Goal: Task Accomplishment & Management: Complete application form

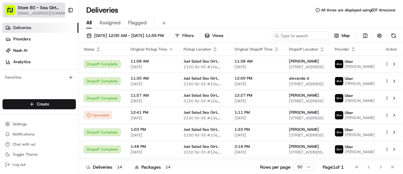
click at [43, 9] on span "Store 80 - Sea Girt ([GEOGRAPHIC_DATA]) (Just Salad)" at bounding box center [41, 7] width 47 height 6
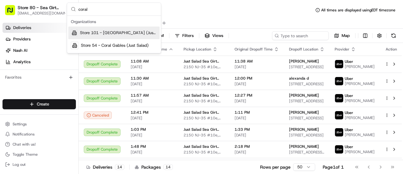
type input "coral"
click at [110, 32] on span "Store 101 - [GEOGRAPHIC_DATA] (Just Salad)" at bounding box center [118, 33] width 77 height 6
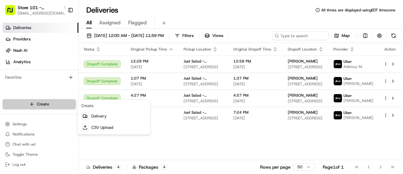
click at [53, 105] on html "Store 101 - [GEOGRAPHIC_DATA] (Just Salad) [EMAIL_ADDRESS][DOMAIN_NAME] Toggle …" at bounding box center [201, 87] width 403 height 174
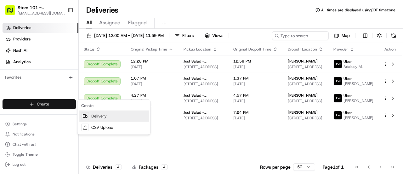
click at [97, 118] on link "Delivery" at bounding box center [114, 115] width 70 height 11
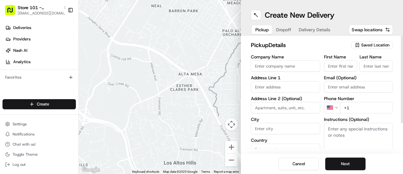
click at [376, 45] on span "Saved Location" at bounding box center [375, 45] width 28 height 6
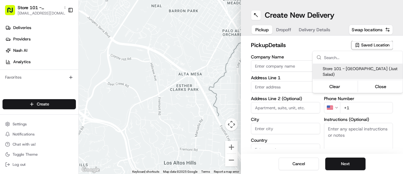
click at [382, 68] on span "Store 101 - [GEOGRAPHIC_DATA] (Just Salad)" at bounding box center [362, 71] width 78 height 11
type input "Store 101 - [GEOGRAPHIC_DATA] (Just Salad)"
type input "[STREET_ADDRESS]"
type input "[GEOGRAPHIC_DATA]"
type input "US"
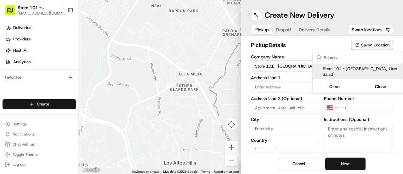
type input "FL"
type input "33076"
type input "[PHONE_NUMBER]"
type textarea "Pickup order [insert order number] for [insert customer name] from Just Salad"
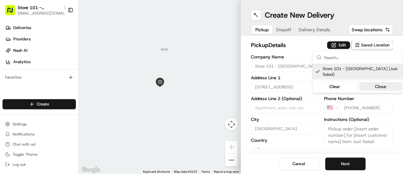
click at [376, 84] on button "Close" at bounding box center [381, 86] width 43 height 9
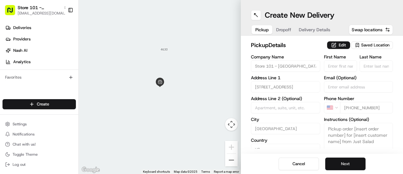
click at [351, 164] on button "Next" at bounding box center [345, 163] width 40 height 13
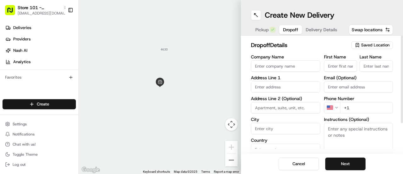
click at [292, 68] on input "Company Name" at bounding box center [285, 65] width 69 height 11
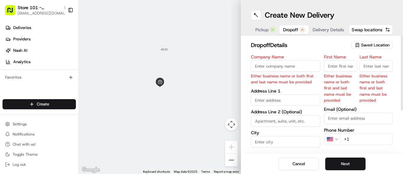
paste input "[PERSON_NAME]"
type input "[PERSON_NAME]"
click at [341, 66] on input "First Name" at bounding box center [340, 65] width 33 height 11
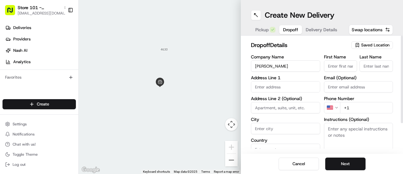
paste input "[PERSON_NAME]"
type input "[PERSON_NAME]"
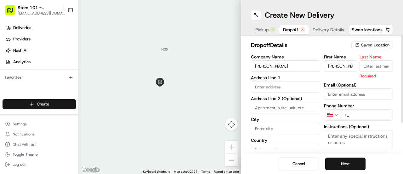
click at [384, 66] on input "Last Name" at bounding box center [376, 65] width 33 height 11
type input "L"
click at [292, 89] on input "text" at bounding box center [285, 86] width 69 height 11
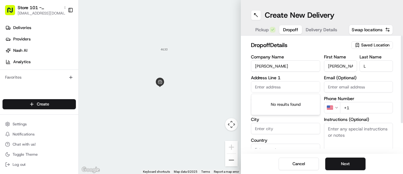
click at [271, 89] on input "text" at bounding box center [285, 86] width 69 height 11
paste input "[STREET_ADDRESS]"
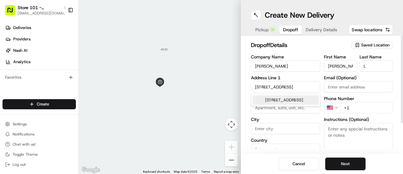
click at [315, 86] on input "[STREET_ADDRESS]" at bounding box center [285, 86] width 69 height 11
type input "[STREET_ADDRESS]"
click at [303, 72] on div "Company Name [PERSON_NAME] Address Line [GEOGRAPHIC_DATA][STREET_ADDRESS] Addre…" at bounding box center [285, 121] width 69 height 132
click at [291, 109] on input at bounding box center [285, 107] width 69 height 11
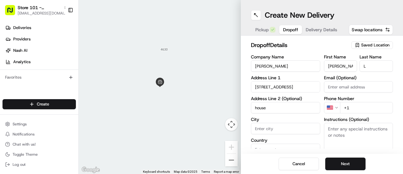
type input "House"
click at [299, 79] on label "Address Line 1" at bounding box center [285, 77] width 69 height 4
click at [303, 82] on input "[STREET_ADDRESS]" at bounding box center [285, 86] width 69 height 11
click at [308, 86] on input "[STREET_ADDRESS]" at bounding box center [285, 86] width 69 height 11
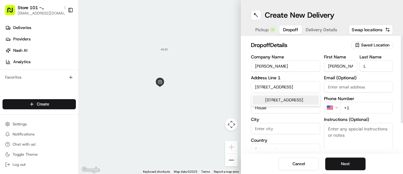
drag, startPoint x: 316, startPoint y: 87, endPoint x: 303, endPoint y: 88, distance: 13.6
click at [303, 88] on input "[STREET_ADDRESS]" at bounding box center [285, 86] width 69 height 11
click at [320, 121] on label "City" at bounding box center [285, 119] width 69 height 4
click at [320, 123] on input "City" at bounding box center [285, 128] width 69 height 11
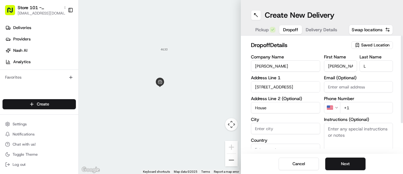
scroll to position [38, 0]
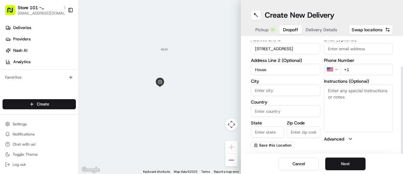
click at [302, 134] on input "Zip Code" at bounding box center [303, 131] width 33 height 11
paste input "33076"
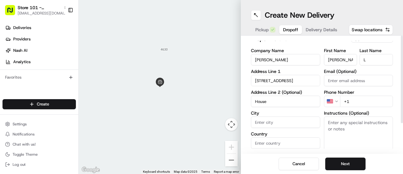
scroll to position [0, 0]
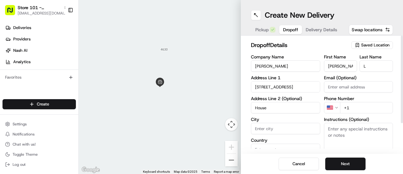
type input "33076"
click at [308, 84] on input "[STREET_ADDRESS]" at bounding box center [285, 86] width 69 height 11
drag, startPoint x: 315, startPoint y: 87, endPoint x: 291, endPoint y: 86, distance: 24.6
click at [291, 86] on input "[STREET_ADDRESS]" at bounding box center [285, 86] width 69 height 11
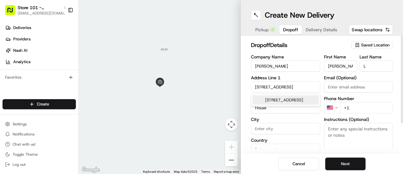
scroll to position [0, 0]
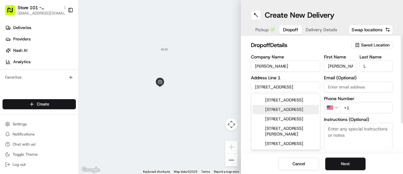
type input "[STREET_ADDRESS]"
click at [315, 48] on h2 "dropoff Details" at bounding box center [299, 45] width 97 height 9
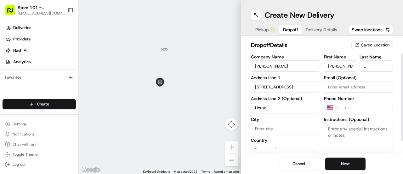
scroll to position [28, 0]
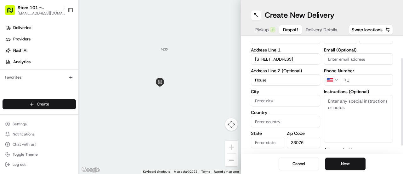
click at [272, 122] on input "Country" at bounding box center [285, 121] width 69 height 11
click at [266, 99] on input "City" at bounding box center [285, 100] width 69 height 11
paste input "[GEOGRAPHIC_DATA]"
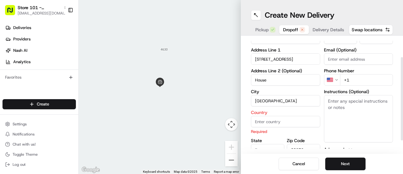
type input "[GEOGRAPHIC_DATA]"
click at [273, 121] on input "Country" at bounding box center [285, 121] width 69 height 11
type input "[GEOGRAPHIC_DATA]"
click at [295, 114] on label "Country" at bounding box center [285, 112] width 69 height 4
click at [295, 116] on input "[GEOGRAPHIC_DATA]" at bounding box center [285, 121] width 69 height 11
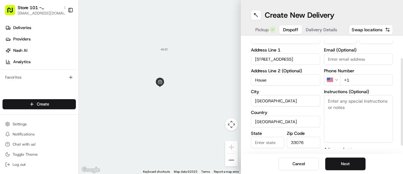
scroll to position [38, 0]
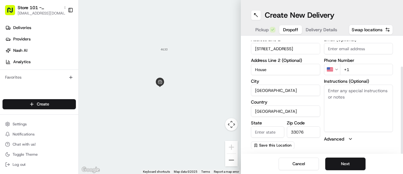
click at [270, 127] on input "State" at bounding box center [267, 131] width 33 height 11
type input "FL"
click at [342, 161] on button "Next" at bounding box center [345, 163] width 40 height 13
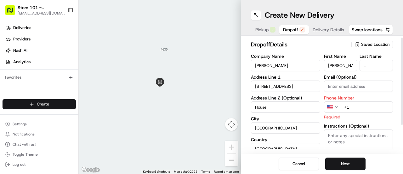
scroll to position [0, 0]
click at [360, 109] on input "+1" at bounding box center [366, 107] width 53 height 11
paste input "[PHONE_NUMBER]"
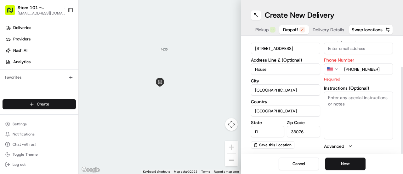
scroll to position [38, 0]
type input "[PHONE_NUMBER]"
click at [351, 106] on textarea "Instructions (Optional)" at bounding box center [358, 114] width 69 height 47
paste textarea "Order #APP-13127382;"
type textarea "Order #APP-13127382;"
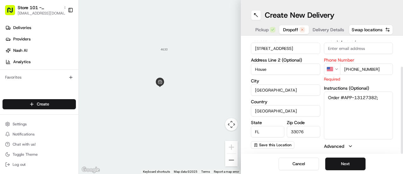
click at [389, 153] on div "dropoff Details Saved Location Company Name [PERSON_NAME] Address Line [GEOGRAP…" at bounding box center [322, 95] width 162 height 118
click at [345, 163] on button "Next" at bounding box center [345, 163] width 40 height 13
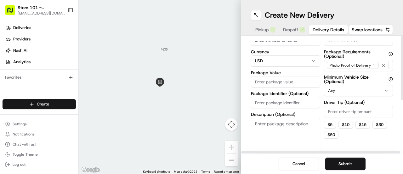
scroll to position [0, 0]
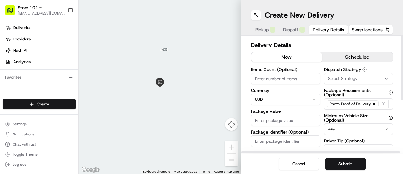
click at [298, 78] on input "Items Count (Optional)" at bounding box center [285, 78] width 69 height 11
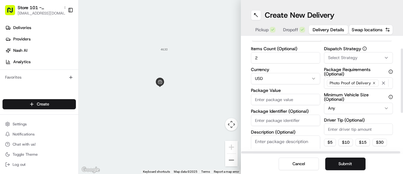
scroll to position [21, 0]
type input "2"
click at [298, 99] on input "Package Value" at bounding box center [285, 98] width 69 height 11
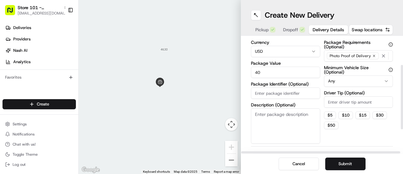
scroll to position [49, 0]
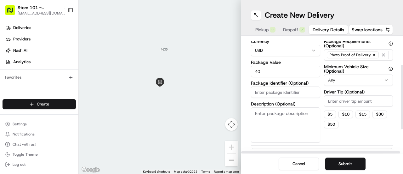
type input "40"
click at [292, 116] on textarea "Description (Optional)" at bounding box center [285, 124] width 69 height 35
paste textarea "Order #APP-13127382;"
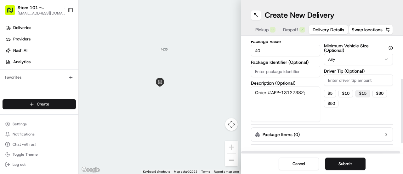
scroll to position [90, 0]
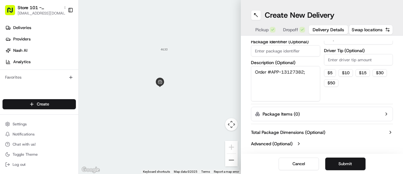
type textarea "Order #APP-13127382;"
click at [359, 60] on input "Driver Tip (Optional)" at bounding box center [358, 59] width 69 height 11
type input "4.30"
click at [335, 167] on button "Submit" at bounding box center [345, 163] width 40 height 13
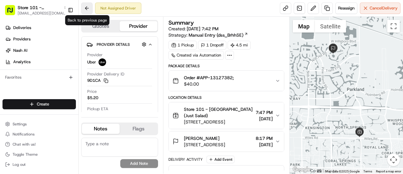
click at [86, 8] on button at bounding box center [86, 8] width 11 height 11
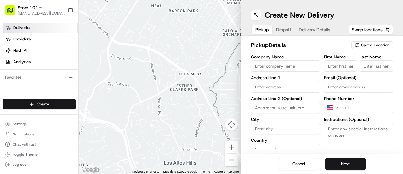
click at [29, 29] on span "Deliveries" at bounding box center [22, 28] width 18 height 6
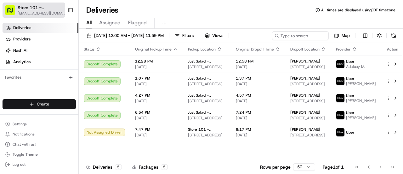
click at [47, 11] on span "[EMAIL_ADDRESS][DOMAIN_NAME]" at bounding box center [43, 13] width 50 height 5
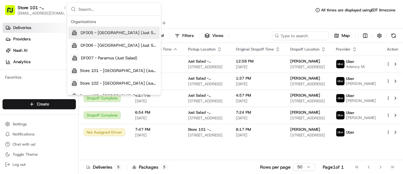
click at [215, 15] on div "All Assigned Flagged" at bounding box center [241, 22] width 325 height 14
